Goal: Task Accomplishment & Management: Complete application form

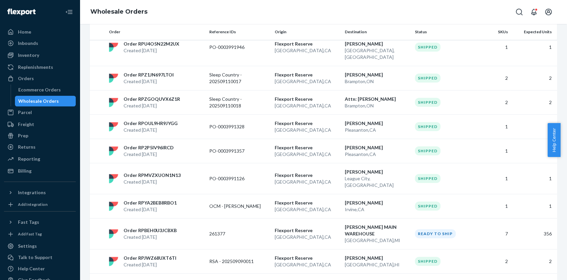
scroll to position [434, 0]
click at [350, 223] on p "[PERSON_NAME] MAIN WAREHOUSE" at bounding box center [377, 229] width 65 height 13
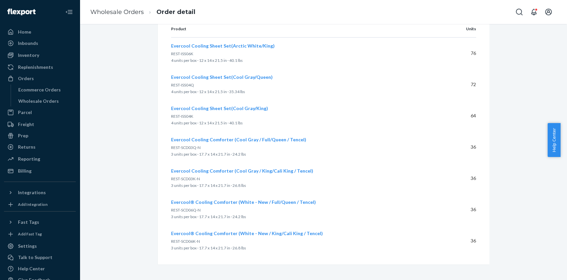
scroll to position [128, 0]
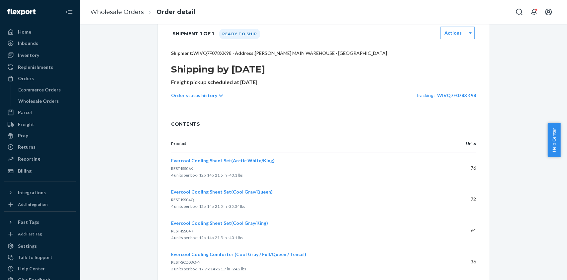
click at [203, 94] on p "Order status history" at bounding box center [194, 95] width 46 height 7
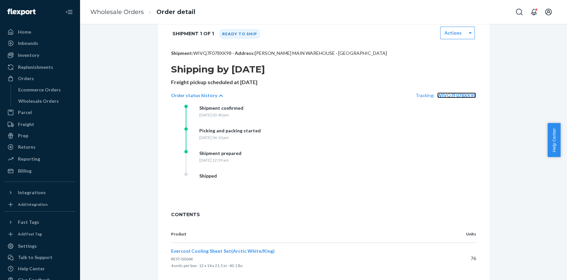
click at [444, 95] on span "WIVQ7F078XK98" at bounding box center [456, 95] width 39 height 6
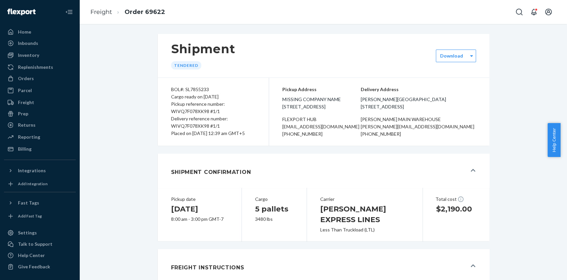
click at [466, 90] on p "Delivery Address" at bounding box center [418, 89] width 115 height 7
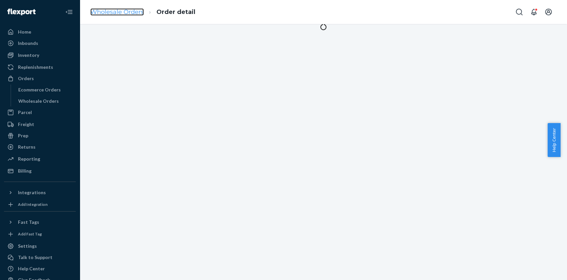
click at [109, 15] on link "Wholesale Orders" at bounding box center [116, 11] width 53 height 7
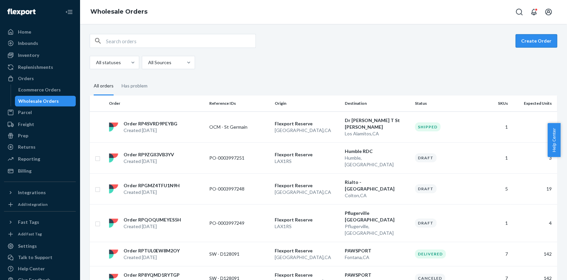
click at [532, 39] on button "Create Order" at bounding box center [537, 40] width 42 height 13
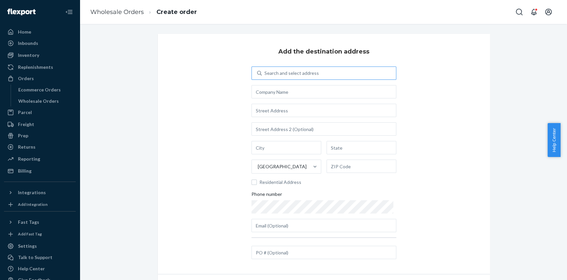
click at [287, 72] on div "Search and select address" at bounding box center [291, 73] width 54 height 7
click at [265, 72] on input "Search and select address" at bounding box center [264, 73] width 1 height 7
type input "mathis tulsa dc"
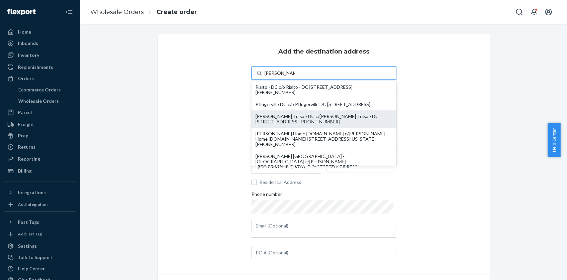
click at [282, 123] on div "Mathis Tulsa - DC c/o Mathis Tulsa - DC 6611 S 101st East Ave Tulsa, OK 74133-1…" at bounding box center [323, 119] width 137 height 11
click at [282, 76] on input "mathis tulsa dc" at bounding box center [279, 73] width 31 height 7
type input "Mathis Tulsa - DC"
type input "Tulsa"
type input "OK"
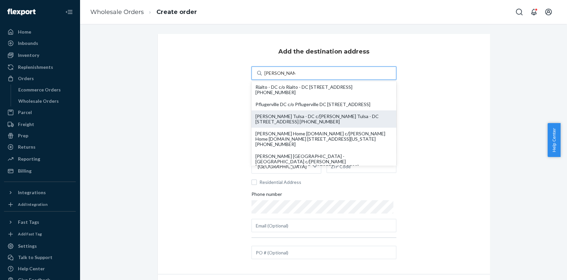
type input "74133-1775"
type input "92dockappt@mathisbrothers.com"
type input "6611 S 101st East Ave"
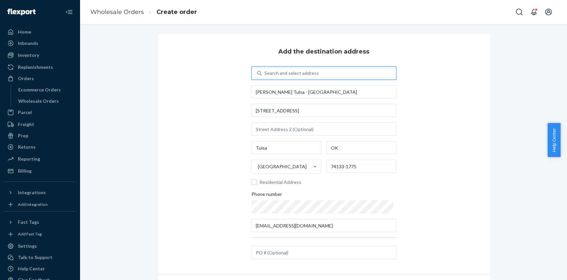
scroll to position [40, 0]
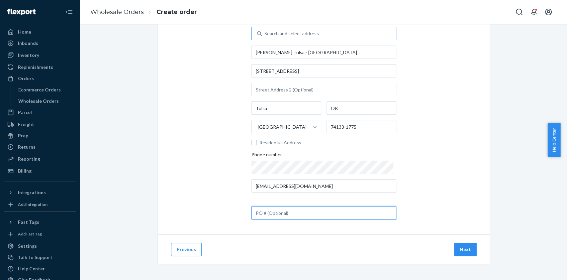
click at [303, 215] on input "text" at bounding box center [323, 212] width 145 height 13
paste input "921656337"
type input "921656337"
click at [467, 244] on button "Next" at bounding box center [465, 249] width 23 height 13
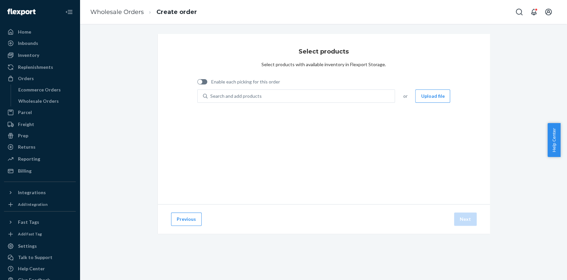
scroll to position [0, 0]
click at [245, 92] on div "Search and add products" at bounding box center [301, 96] width 187 height 12
click at [211, 93] on input "0 results available. Use Up and Down to choose options, press Enter to select t…" at bounding box center [210, 96] width 1 height 7
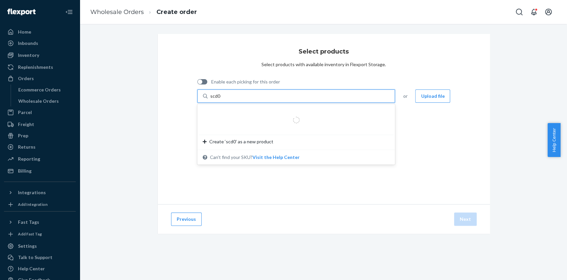
type input "scd06k"
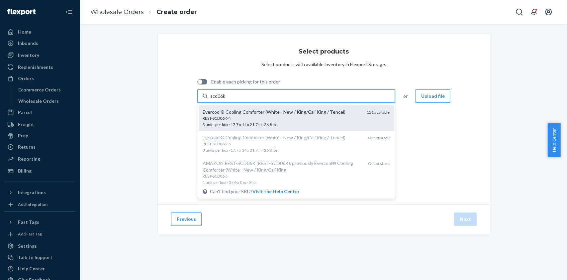
click at [239, 121] on div "REST-SCD06K-N 3 units per box · 17.7 x 14 x 21.7 in · 26.8 lbs" at bounding box center [282, 121] width 159 height 12
click at [226, 99] on input "scd06k" at bounding box center [217, 96] width 15 height 7
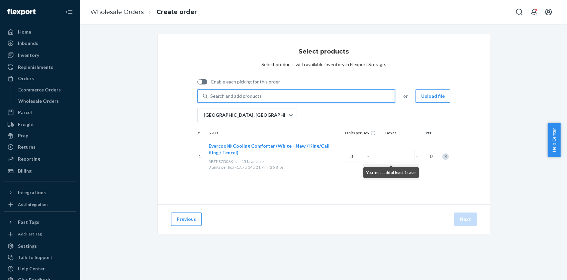
click at [243, 94] on div "Search and add products" at bounding box center [235, 96] width 51 height 7
click at [211, 94] on input "0 results available. Use Up and Down to choose options, press Enter to select t…" at bounding box center [210, 96] width 1 height 7
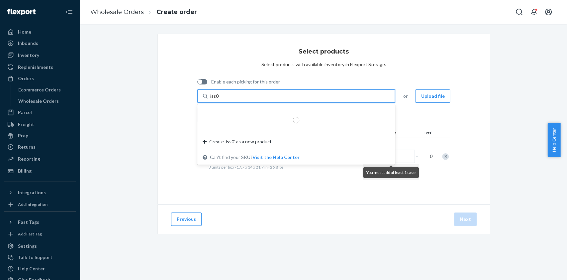
type input "iss01k"
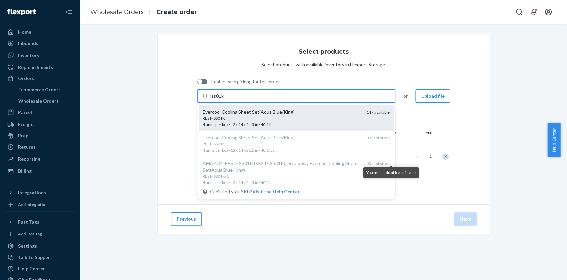
click at [249, 118] on div "REST-ISS01K" at bounding box center [282, 118] width 159 height 6
click at [224, 99] on input "iss01k" at bounding box center [217, 96] width 14 height 7
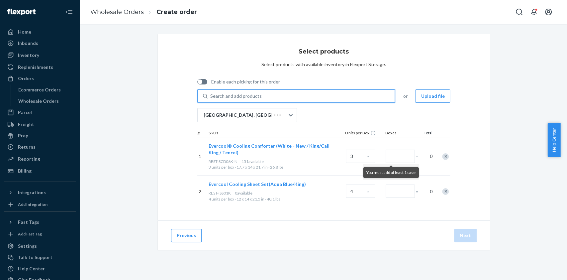
click at [231, 95] on div "Search and add products" at bounding box center [235, 96] width 51 height 7
click at [211, 95] on input "0 results available. Use Up and Down to choose options, press Enter to select t…" at bounding box center [210, 96] width 1 height 7
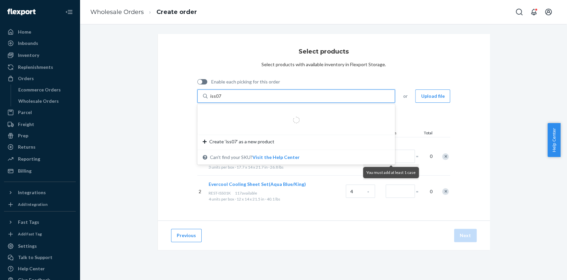
type input "iss07q"
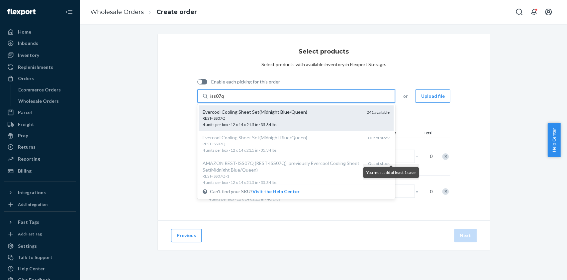
click at [250, 117] on div "REST-ISS07Q" at bounding box center [282, 118] width 159 height 6
click at [224, 99] on input "iss07q" at bounding box center [217, 96] width 14 height 7
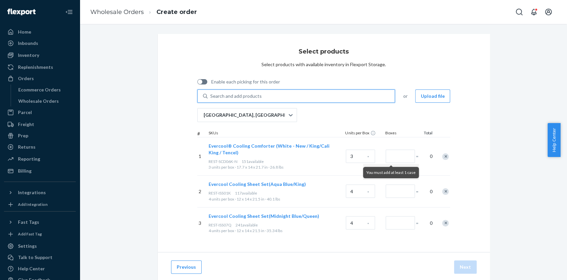
click at [229, 97] on div "Search and add products" at bounding box center [235, 96] width 51 height 7
click at [211, 97] on input "0 results available. Use Up and Down to choose options, press Enter to select t…" at bounding box center [210, 96] width 1 height 7
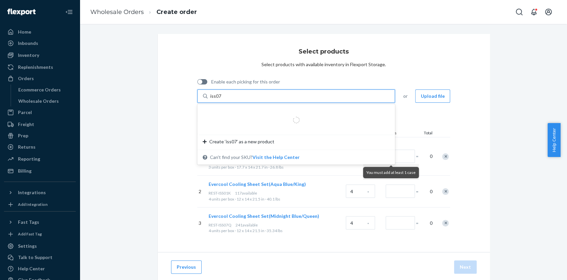
type input "iss07k"
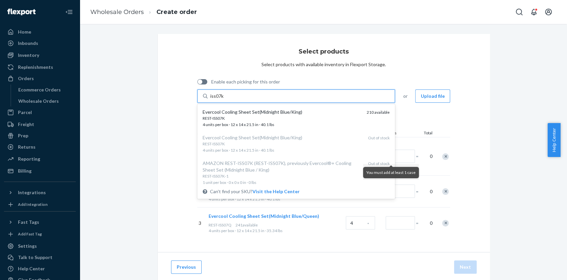
click at [249, 116] on div "REST-ISS07K" at bounding box center [282, 118] width 159 height 6
click at [224, 99] on input "iss07k" at bounding box center [217, 96] width 14 height 7
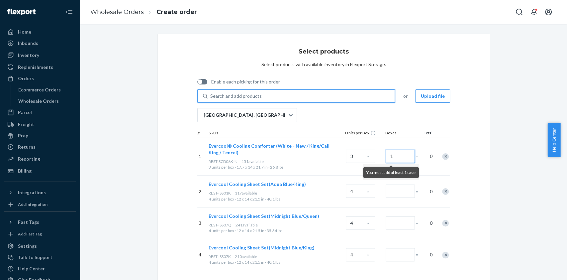
click at [389, 155] on input "1" at bounding box center [400, 155] width 29 height 13
type input "1"
click at [395, 195] on input "Number of boxes" at bounding box center [400, 190] width 29 height 13
type input "1"
click at [392, 222] on input "Number of boxes" at bounding box center [400, 222] width 29 height 13
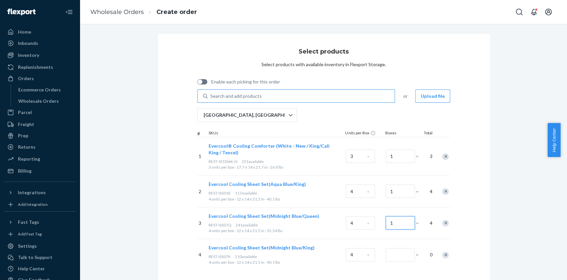
type input "1"
click at [397, 253] on input "Number of boxes" at bounding box center [400, 254] width 29 height 13
type input "1"
click at [479, 235] on div "Select products Select products with available inventory in Flexport Storage. E…" at bounding box center [324, 158] width 332 height 249
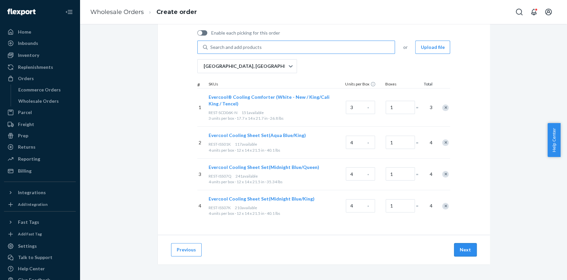
click at [465, 252] on button "Next" at bounding box center [465, 249] width 23 height 13
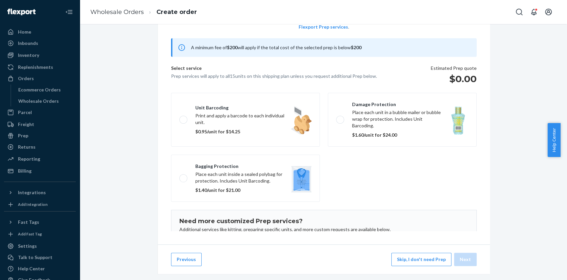
scroll to position [43, 0]
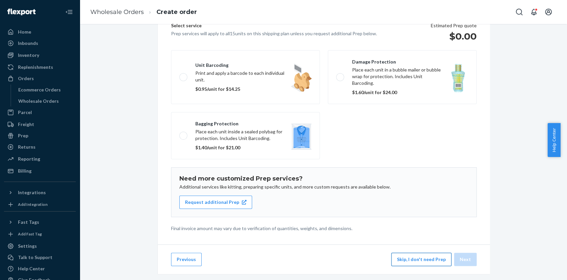
click at [423, 262] on button "Skip, I don't need Prep" at bounding box center [421, 258] width 60 height 13
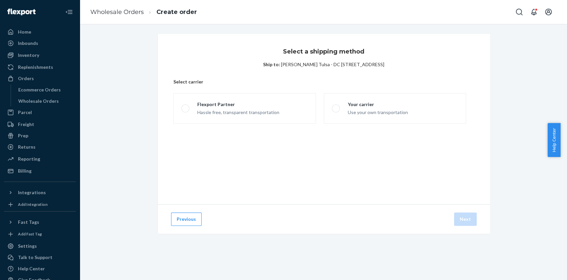
scroll to position [0, 0]
click at [385, 104] on div "Your carrier" at bounding box center [378, 104] width 60 height 7
click at [336, 106] on input "Your carrier Use your own transportation" at bounding box center [334, 108] width 4 height 4
radio input "true"
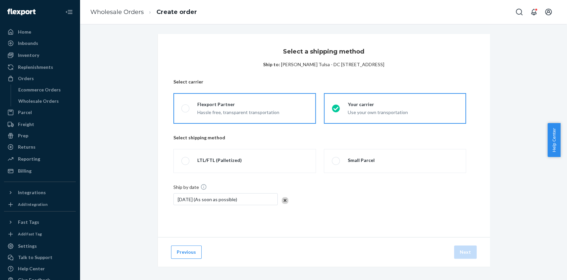
click at [261, 104] on div "Flexport Partner" at bounding box center [238, 104] width 82 height 7
click at [186, 106] on input "Flexport Partner Hassle free, transparent transportation" at bounding box center [183, 108] width 4 height 4
radio input "true"
radio input "false"
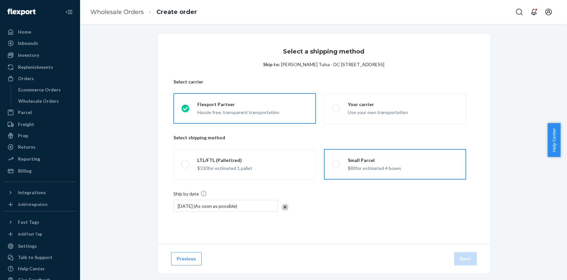
click at [423, 160] on label "Small Parcel $88 for estimated 4 boxes" at bounding box center [395, 164] width 142 height 31
click at [336, 162] on input "Small Parcel $88 for estimated 4 boxes" at bounding box center [334, 164] width 4 height 4
radio input "true"
click at [461, 254] on button "Next" at bounding box center [465, 258] width 23 height 13
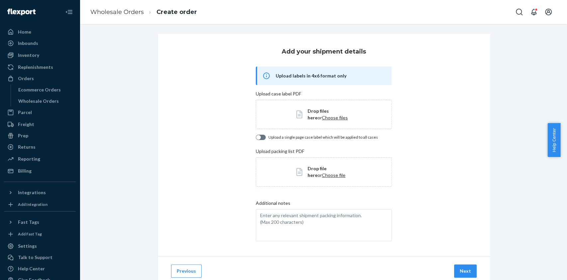
click at [268, 135] on p "Upload a single page case label which will be applied to all cases" at bounding box center [323, 137] width 110 height 6
click at [256, 138] on div at bounding box center [258, 137] width 5 height 5
checkbox input "true"
click at [322, 118] on span "Choose files" at bounding box center [335, 118] width 26 height 6
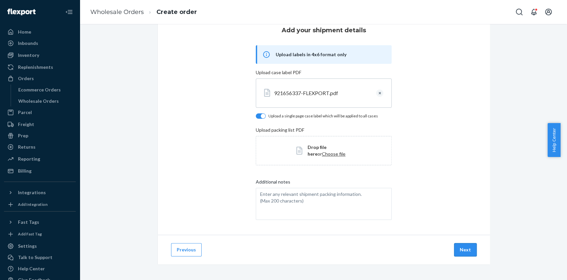
click at [465, 249] on button "Next" at bounding box center [465, 249] width 23 height 13
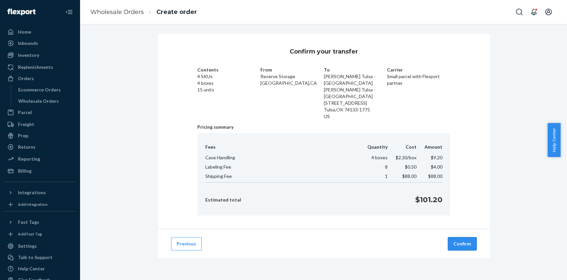
click at [462, 237] on button "Confirm" at bounding box center [462, 243] width 29 height 13
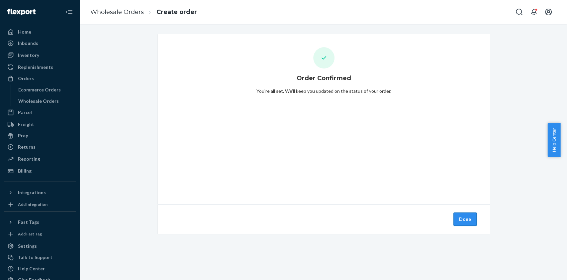
click at [458, 221] on button "Done" at bounding box center [464, 218] width 23 height 13
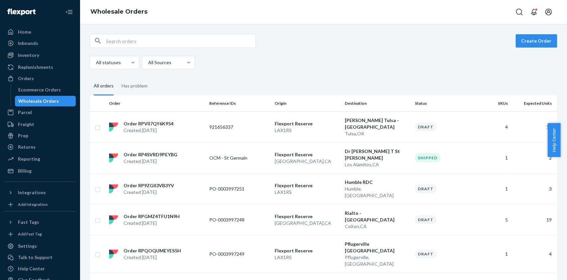
click at [372, 58] on div "All statuses All Sources" at bounding box center [321, 62] width 462 height 13
click at [210, 124] on p "921656337" at bounding box center [235, 127] width 53 height 7
click at [202, 127] on div "Order RPVII7QY6K954 Created Sep 22, 2025" at bounding box center [156, 126] width 100 height 13
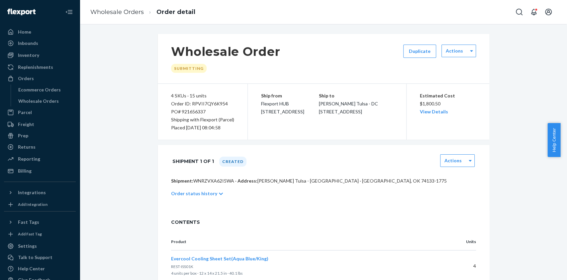
click at [202, 102] on div "Order ID: RPVII7QY6K954" at bounding box center [202, 104] width 63 height 8
copy div "RPVII7QY6K954"
